Goal: Task Accomplishment & Management: Manage account settings

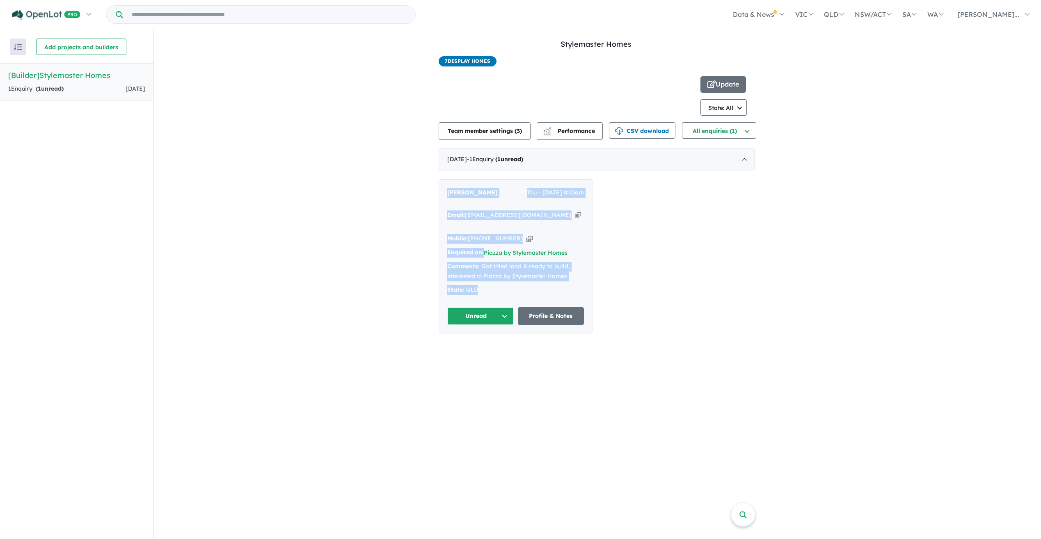
drag, startPoint x: 442, startPoint y: 181, endPoint x: 576, endPoint y: 276, distance: 164.5
click at [576, 276] on div "Jacqui Manttan Thu - 14/08/2025, 8:10am Email: jacqui.manttan@gmail.com Copied!…" at bounding box center [515, 256] width 153 height 153
drag, startPoint x: 542, startPoint y: 277, endPoint x: 550, endPoint y: 276, distance: 7.8
click at [542, 285] on div "State: QLD" at bounding box center [515, 290] width 137 height 10
drag, startPoint x: 495, startPoint y: 285, endPoint x: 490, endPoint y: 284, distance: 4.6
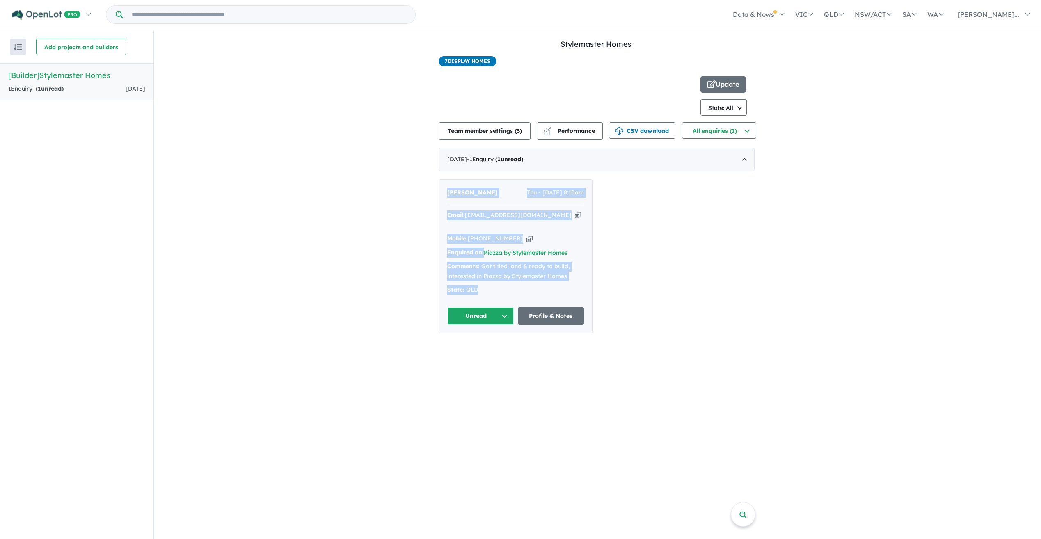
click at [495, 285] on div "State: QLD" at bounding box center [515, 290] width 137 height 10
click at [481, 285] on div "State: QLD" at bounding box center [515, 290] width 137 height 10
drag, startPoint x: 483, startPoint y: 280, endPoint x: 445, endPoint y: 183, distance: 104.3
click at [445, 183] on div "Jacqui Manttan Thu - 14/08/2025, 8:10am Email: jacqui.manttan@gmail.com Copied!…" at bounding box center [515, 256] width 153 height 153
drag, startPoint x: 445, startPoint y: 183, endPoint x: 468, endPoint y: 189, distance: 23.4
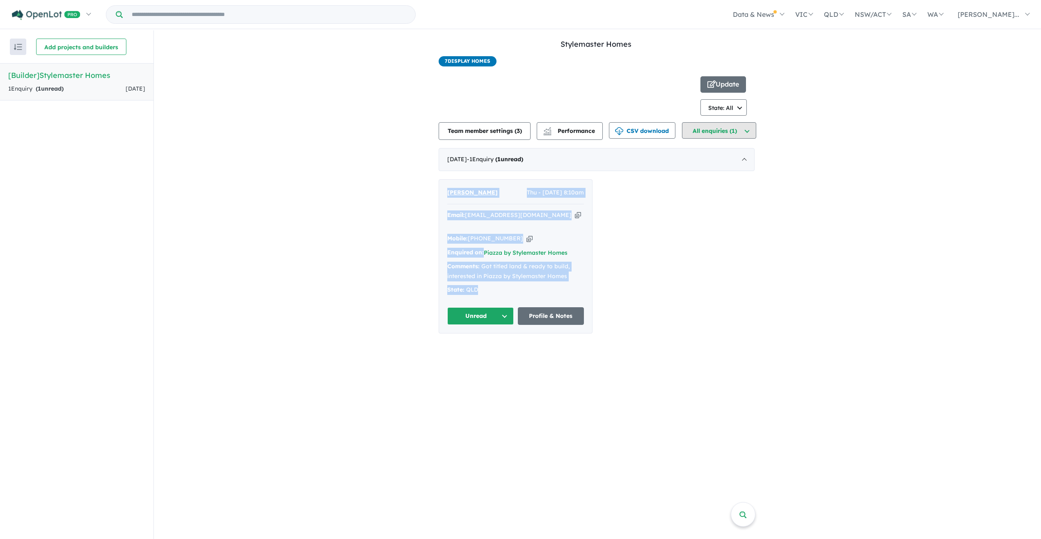
click at [723, 134] on button "All enquiries (1)" at bounding box center [719, 130] width 74 height 16
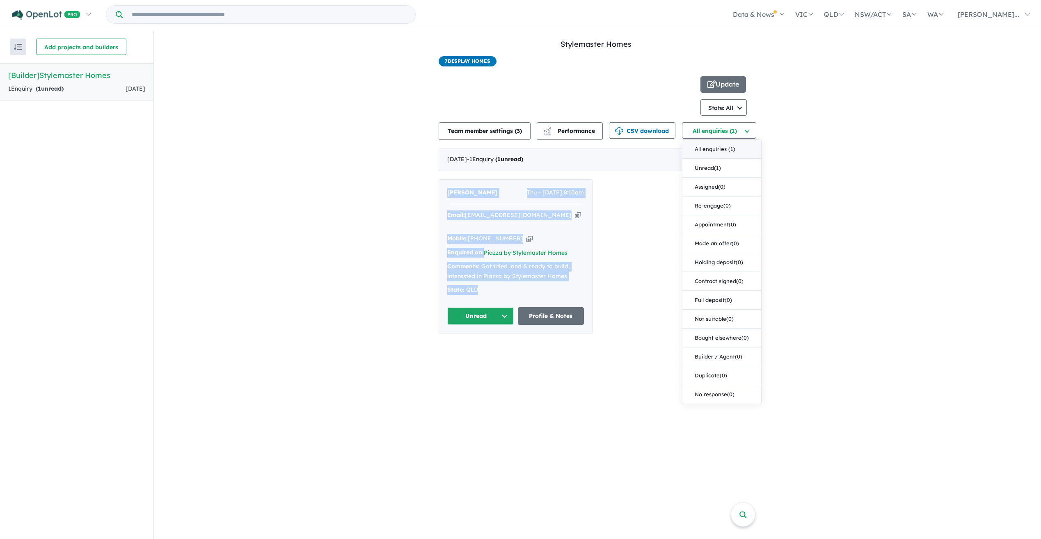
click at [728, 151] on button "All enquiries ( 1 )" at bounding box center [721, 149] width 79 height 19
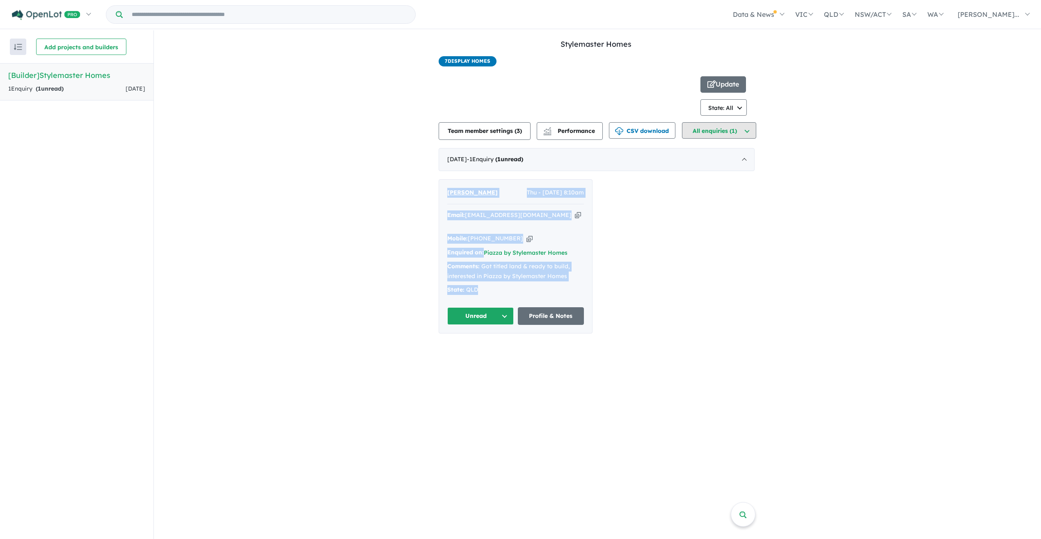
click at [747, 135] on button "All enquiries (1)" at bounding box center [719, 130] width 74 height 16
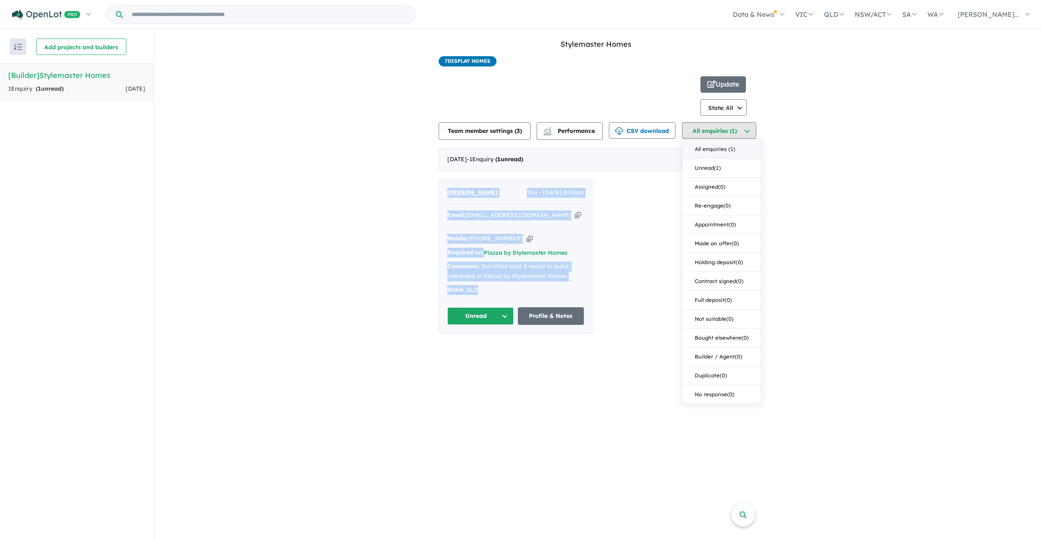
click at [747, 135] on button "All enquiries (1)" at bounding box center [719, 130] width 74 height 16
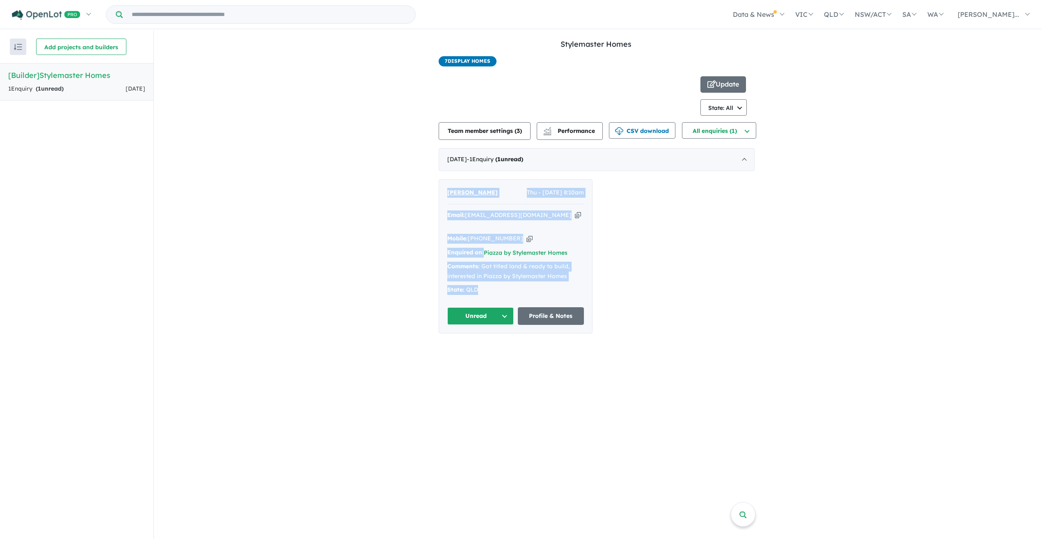
click at [546, 293] on div "Jacqui Manttan Thu - 14/08/2025, 8:10am Email: jacqui.manttan@gmail.com Copied!…" at bounding box center [515, 256] width 153 height 153
drag, startPoint x: 458, startPoint y: 279, endPoint x: 441, endPoint y: 204, distance: 76.9
click at [441, 204] on div "Jacqui Manttan Thu - 14/08/2025, 8:10am Email: jacqui.manttan@gmail.com Copied!…" at bounding box center [515, 256] width 153 height 153
drag, startPoint x: 441, startPoint y: 204, endPoint x: 480, endPoint y: 193, distance: 40.6
copy div "Jacqui Manttan Thu - 14/08/2025, 8:10am Email: jacqui.manttan@gmail.com Copied!…"
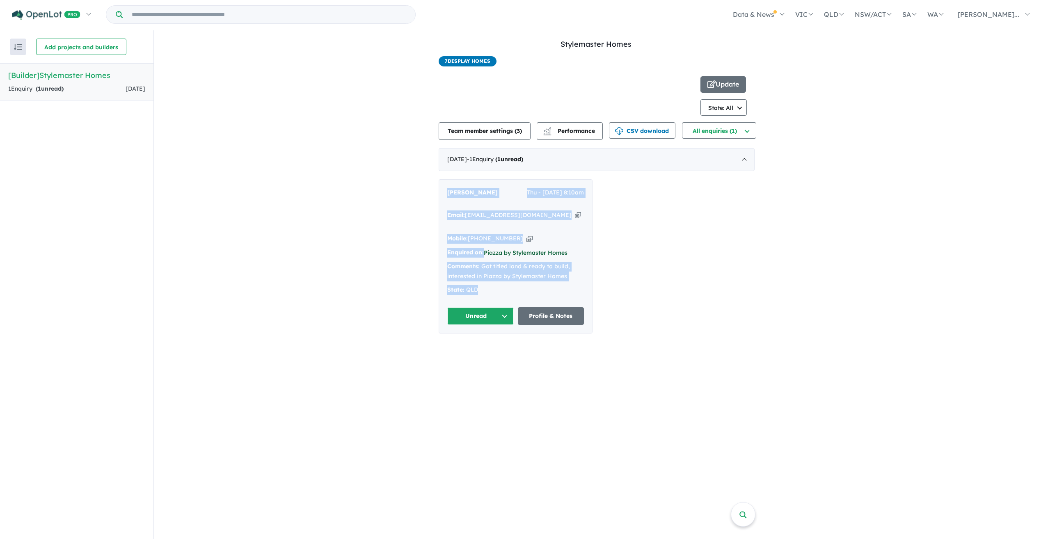
copy div "Jacqui Manttan Thu - 14/08/2025, 8:10am Email: jacqui.manttan@gmail.com Copied!…"
click at [487, 249] on link "Piazza by Stylemaster Homes" at bounding box center [526, 252] width 84 height 7
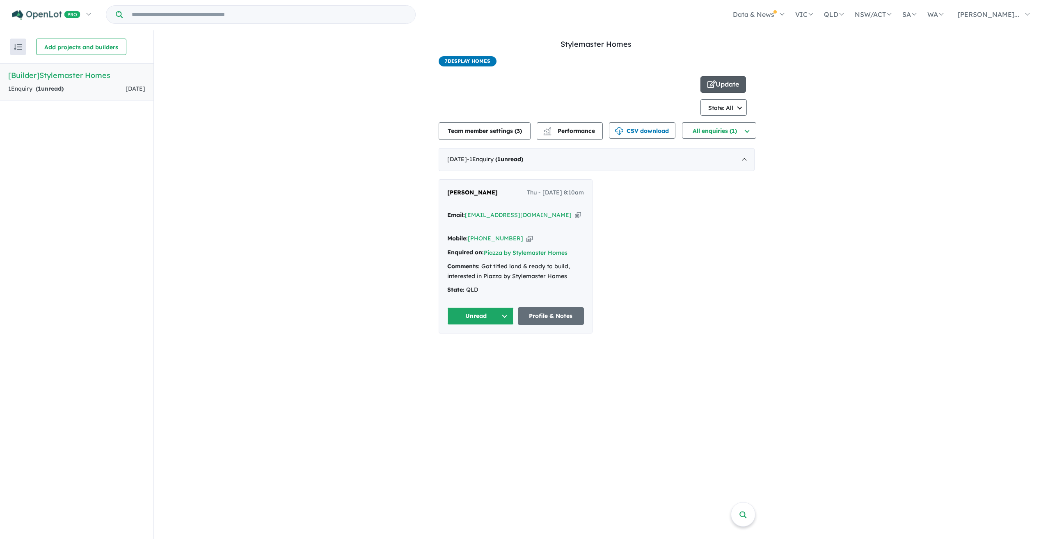
click at [721, 85] on button "Update" at bounding box center [723, 84] width 46 height 16
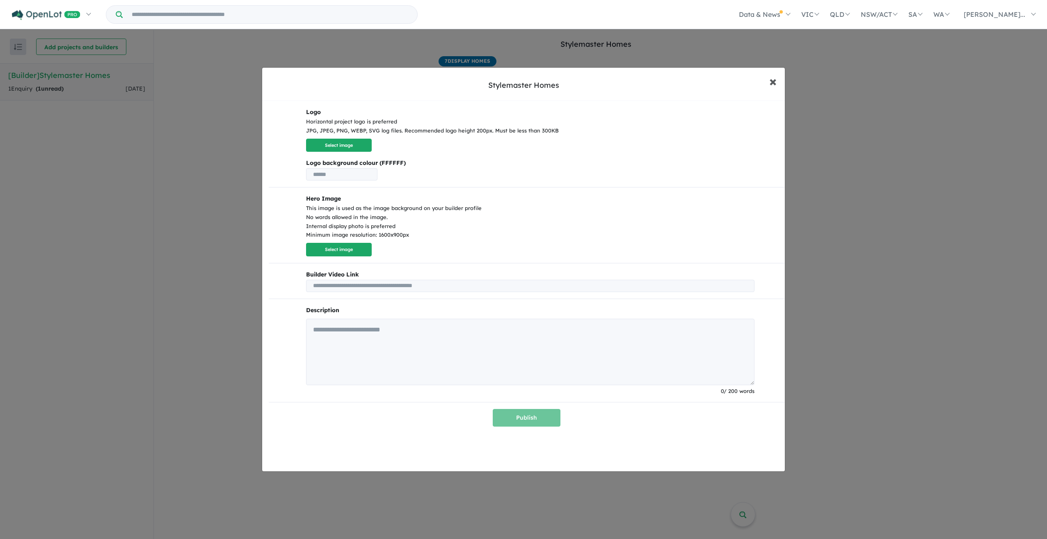
click at [770, 85] on span "×" at bounding box center [772, 81] width 7 height 18
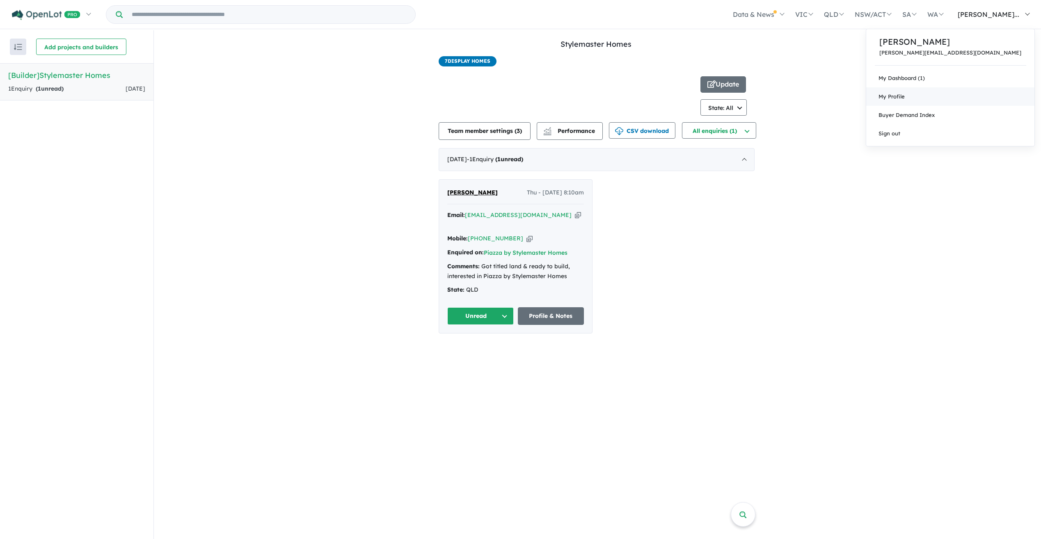
click at [905, 95] on span "My Profile" at bounding box center [891, 96] width 26 height 7
click at [51, 76] on h5 "[Builder] Stylemaster Homes" at bounding box center [76, 75] width 137 height 11
click at [478, 64] on span "7 Display Homes" at bounding box center [468, 61] width 58 height 10
click at [725, 89] on button "Update" at bounding box center [723, 84] width 46 height 16
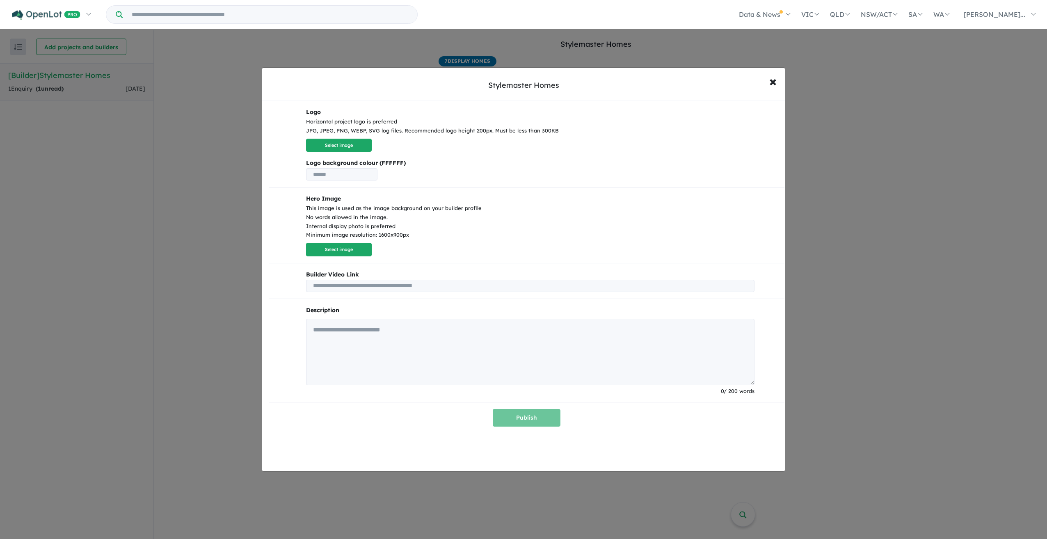
click at [353, 176] on input "text" at bounding box center [341, 174] width 71 height 12
click at [344, 149] on button "Select image" at bounding box center [339, 146] width 66 height 14
click at [110, 311] on div "Stylemaster Homes × Close Logo Horizontal project logo is preferred JPG, JPEG, …" at bounding box center [523, 269] width 1047 height 539
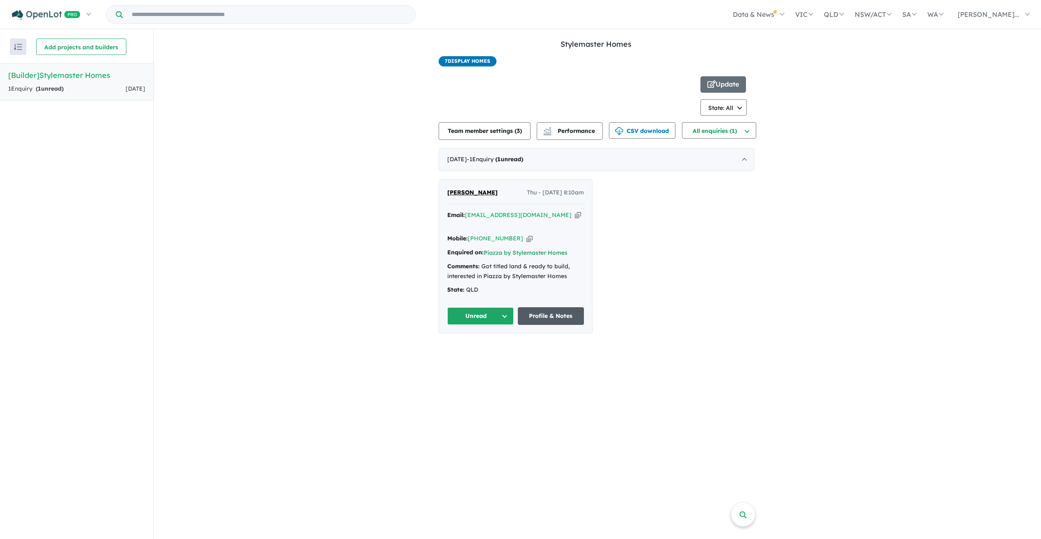
click at [560, 309] on link "Profile & Notes" at bounding box center [551, 316] width 66 height 18
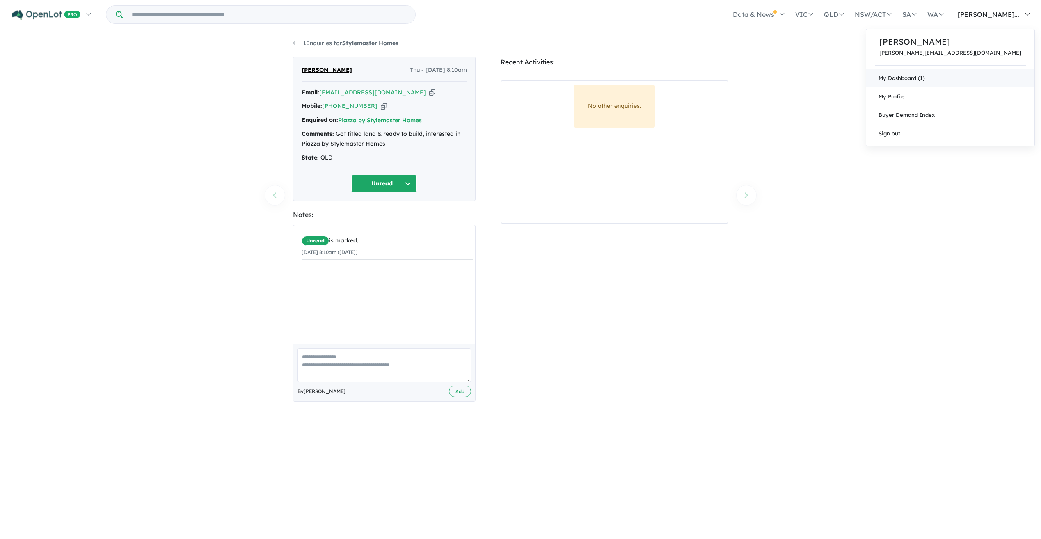
click at [937, 78] on link "My Dashboard (1)" at bounding box center [950, 78] width 168 height 18
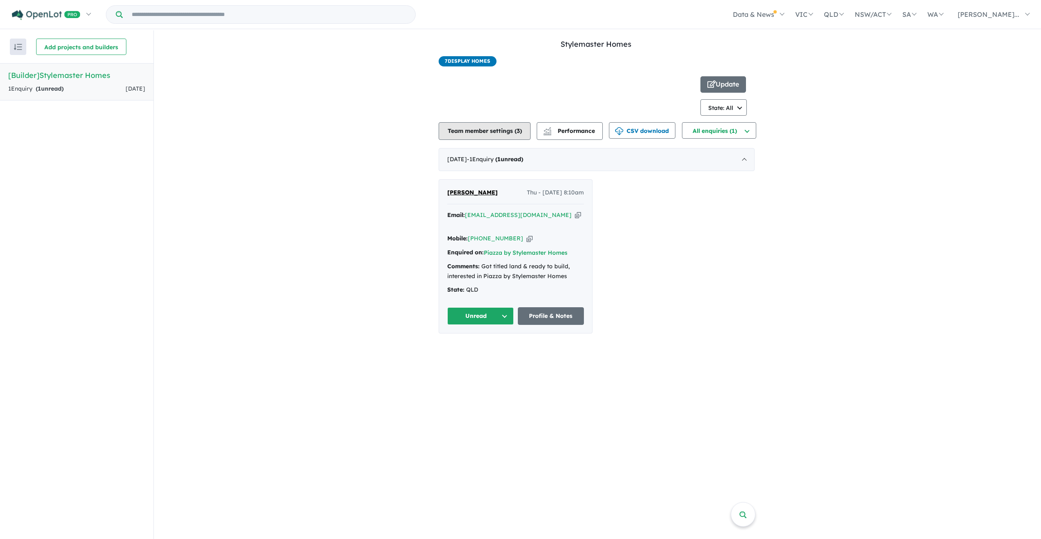
click at [503, 135] on button "Team member settings ( 3 )" at bounding box center [485, 131] width 92 height 18
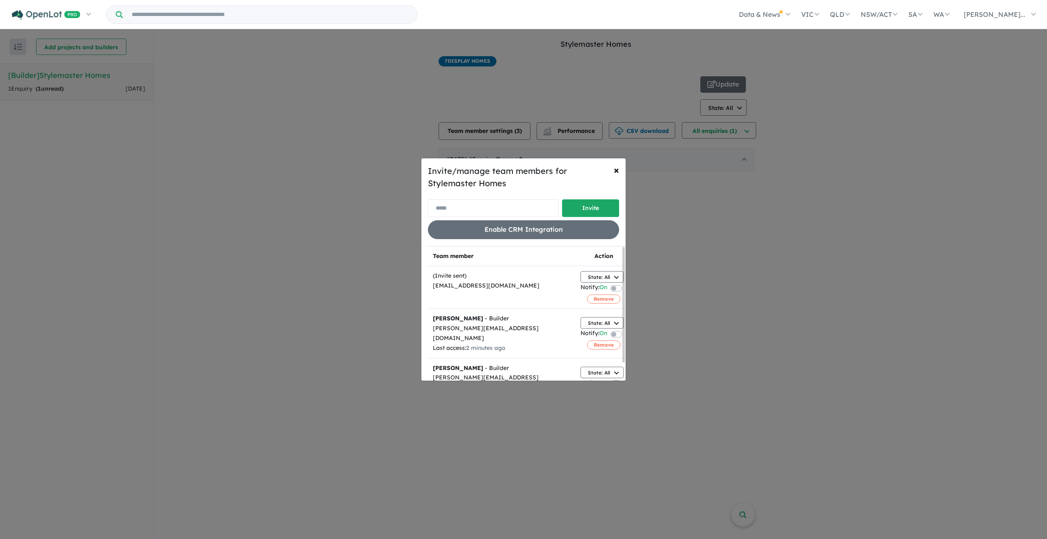
click at [510, 208] on input "email" at bounding box center [493, 208] width 131 height 18
click at [722, 199] on div "Invite/manage team members for Stylemaster Homes Invite Enable CRM Integration …" at bounding box center [523, 269] width 1047 height 539
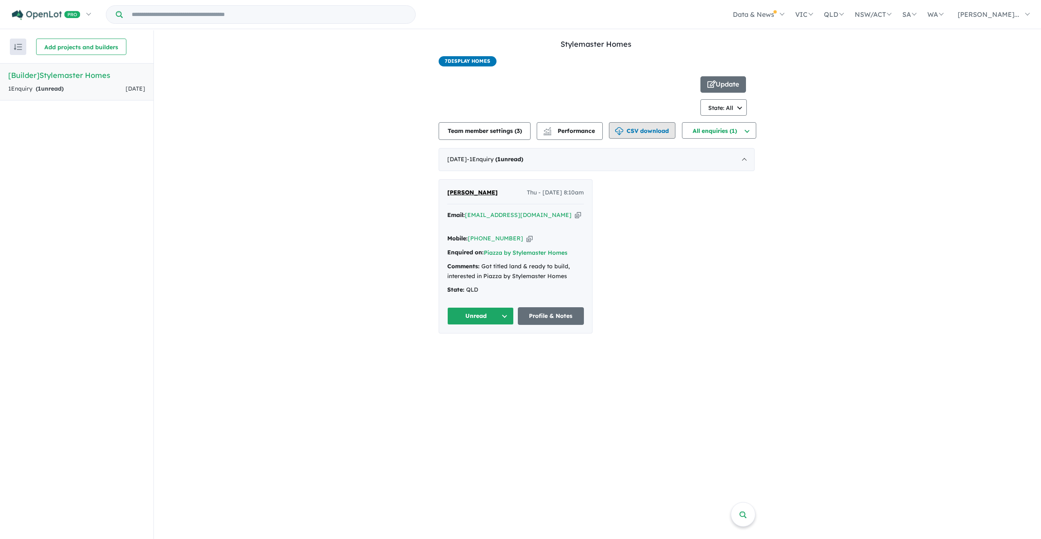
click at [643, 129] on button "CSV download" at bounding box center [642, 130] width 66 height 16
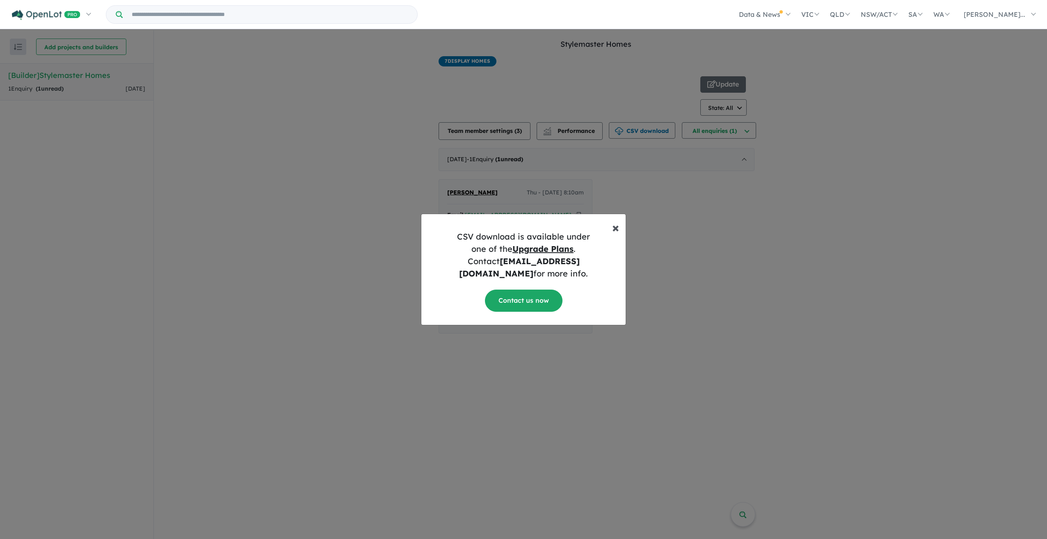
click at [618, 235] on span "×" at bounding box center [615, 227] width 7 height 16
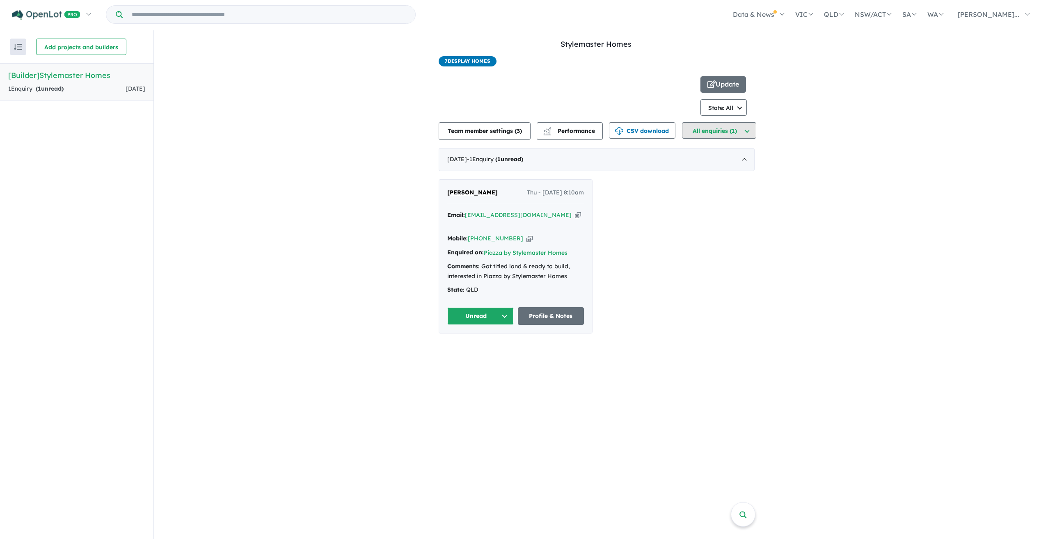
click at [720, 134] on button "All enquiries (1)" at bounding box center [719, 130] width 74 height 16
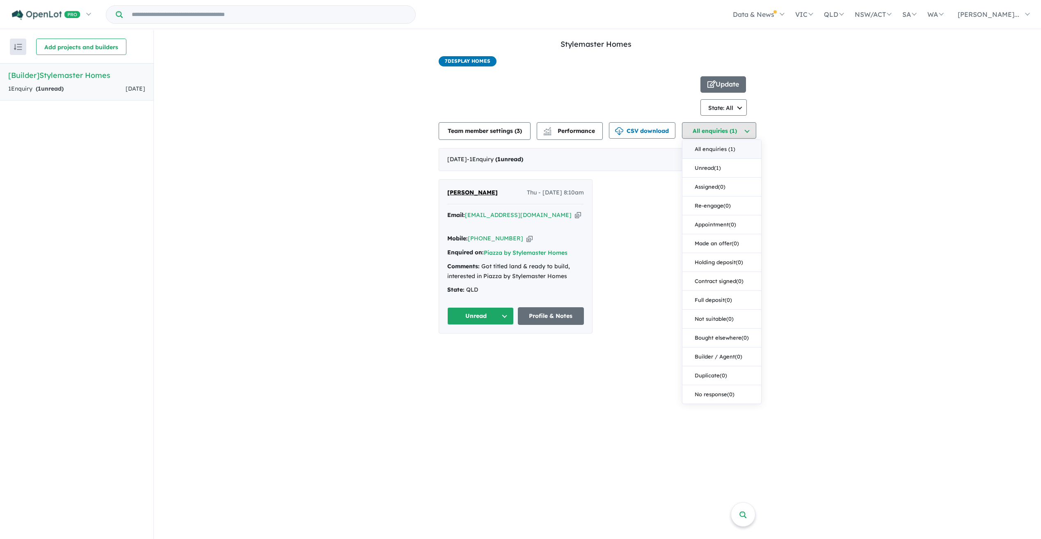
click at [720, 134] on button "All enquiries (1)" at bounding box center [719, 130] width 74 height 16
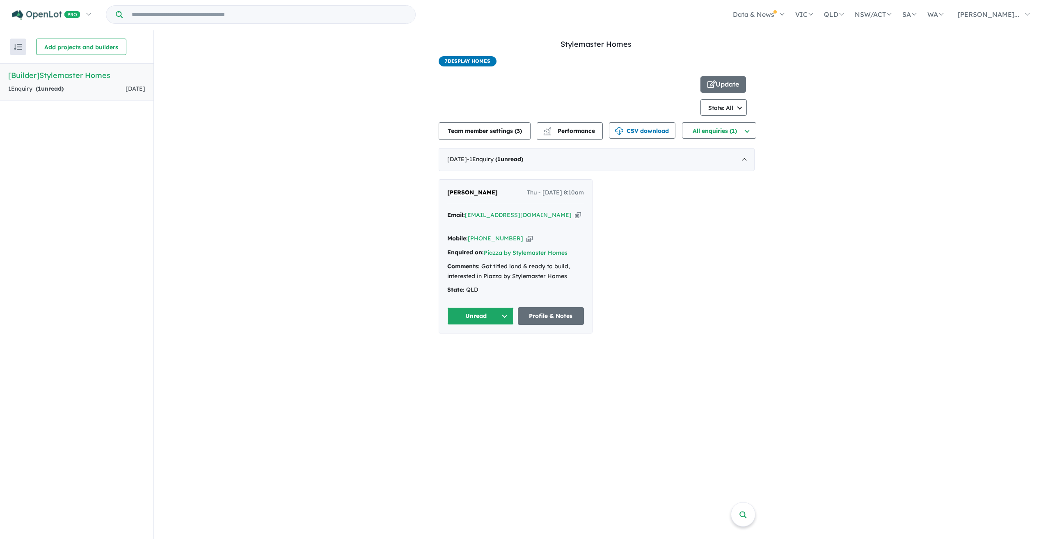
click at [16, 46] on img "button" at bounding box center [18, 47] width 8 height 6
click at [88, 14] on link at bounding box center [51, 14] width 90 height 29
click at [46, 40] on link "Homepage" at bounding box center [54, 38] width 84 height 19
click at [734, 84] on button "Update" at bounding box center [723, 84] width 46 height 16
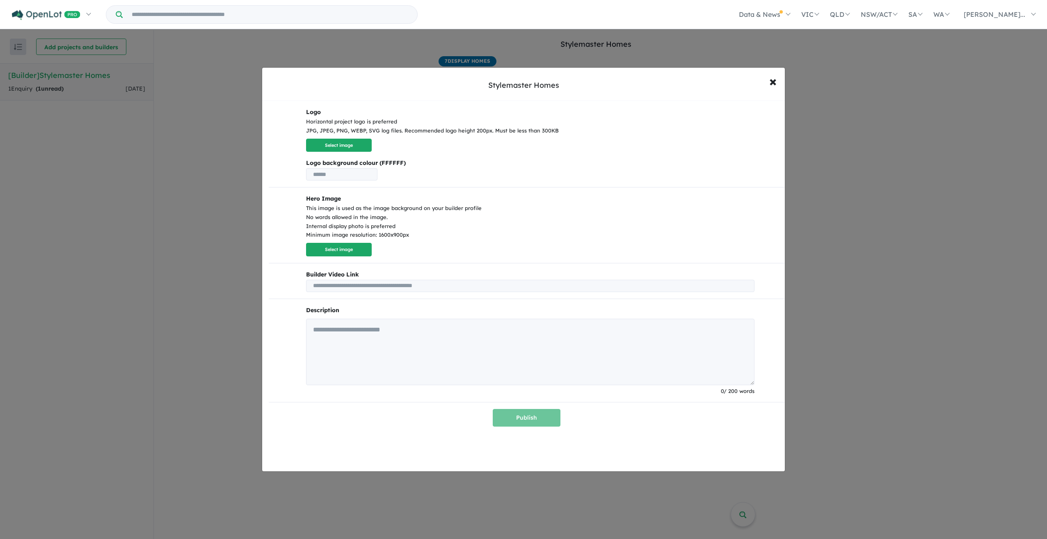
click at [378, 290] on input "text" at bounding box center [530, 286] width 448 height 12
click at [469, 286] on input "text" at bounding box center [530, 286] width 448 height 12
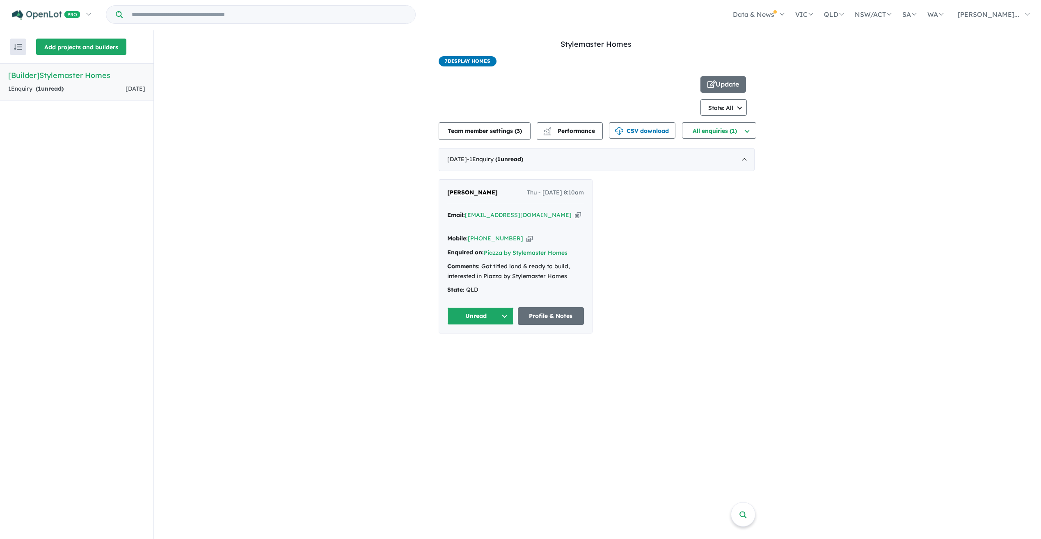
click at [100, 49] on button "Add projects and builders" at bounding box center [81, 47] width 90 height 16
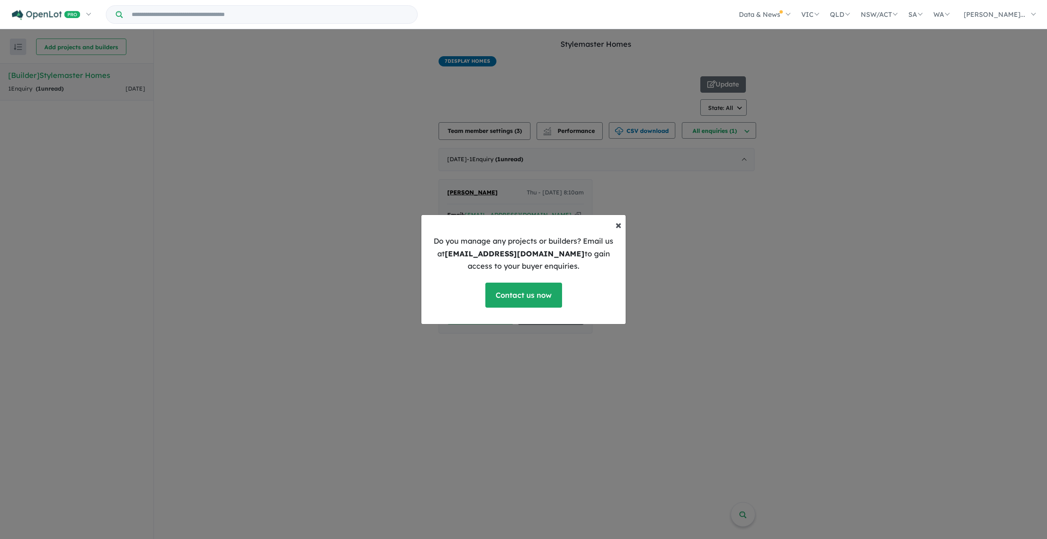
click at [619, 226] on span "×" at bounding box center [618, 224] width 6 height 14
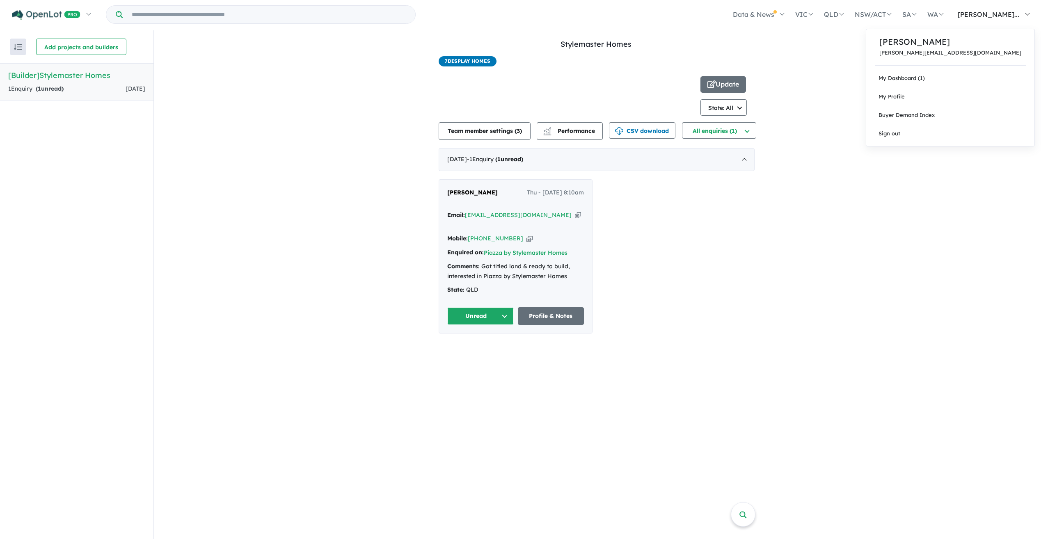
click at [992, 11] on span "[PERSON_NAME]..." at bounding box center [989, 14] width 62 height 8
click at [921, 135] on link "Sign out" at bounding box center [950, 133] width 168 height 18
click at [921, 134] on link "Sign out" at bounding box center [950, 133] width 168 height 18
